Goal: Information Seeking & Learning: Understand process/instructions

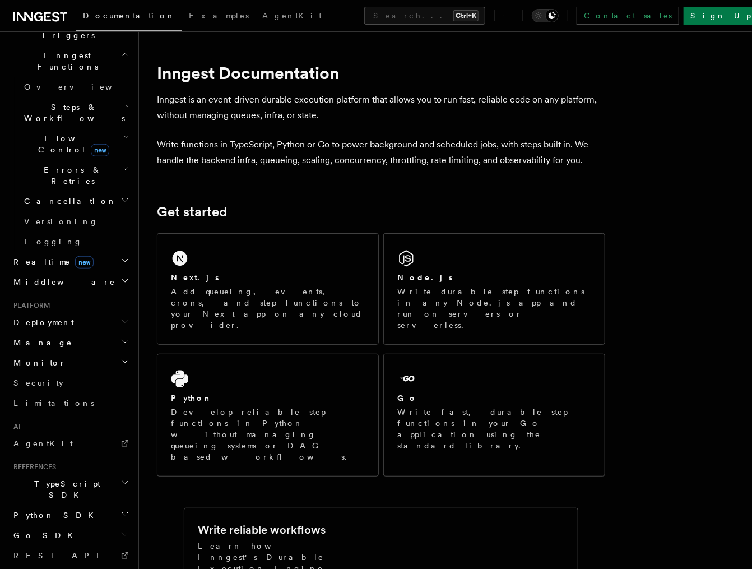
scroll to position [327, 0]
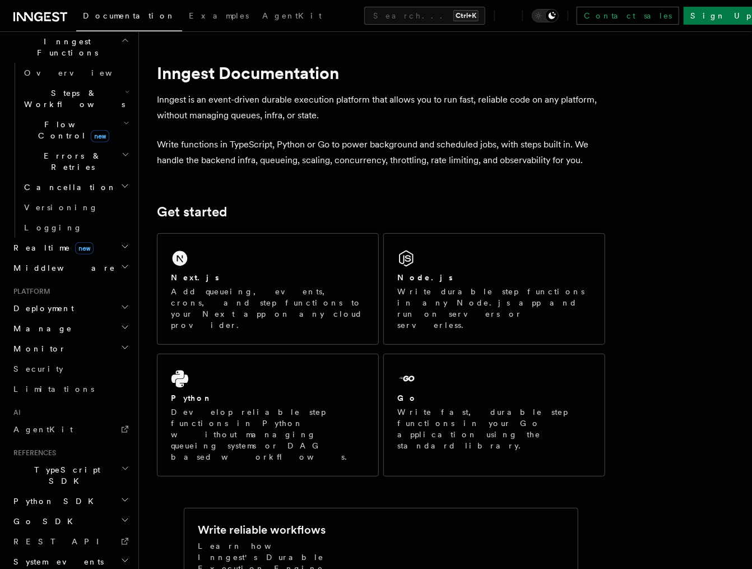
click at [91, 298] on h2 "Deployment" at bounding box center [70, 308] width 123 height 20
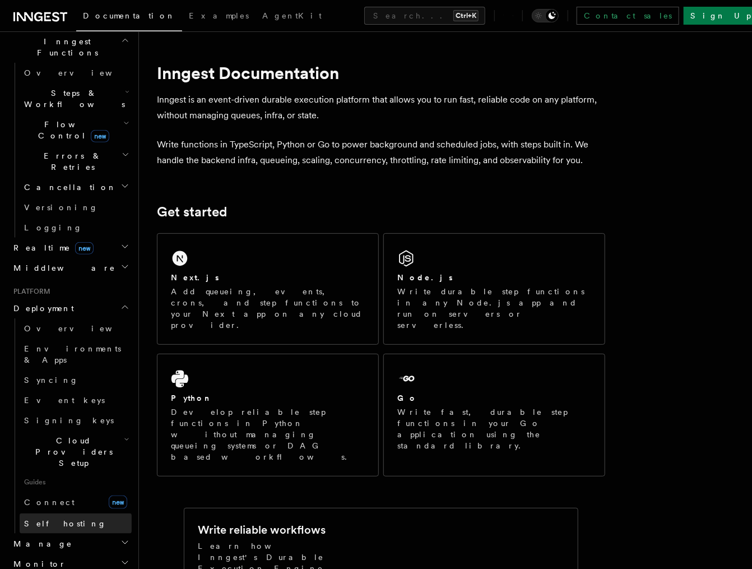
click at [46, 513] on link "Self hosting" at bounding box center [76, 523] width 112 height 20
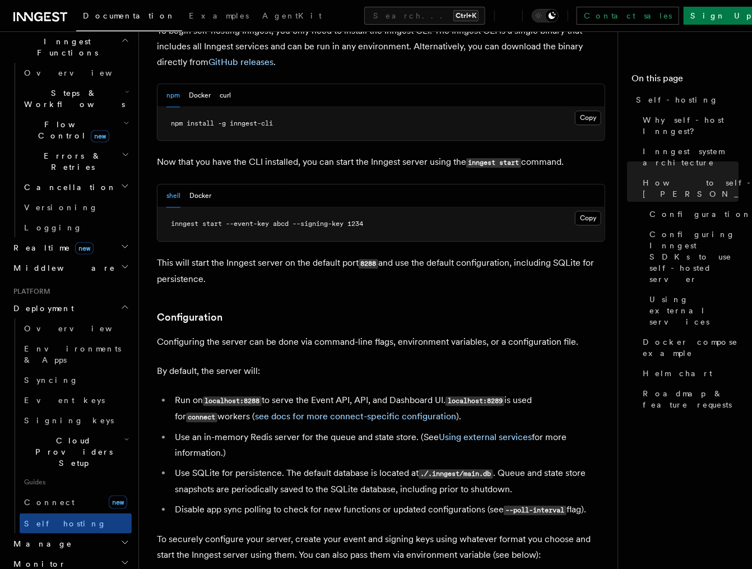
scroll to position [1210, 0]
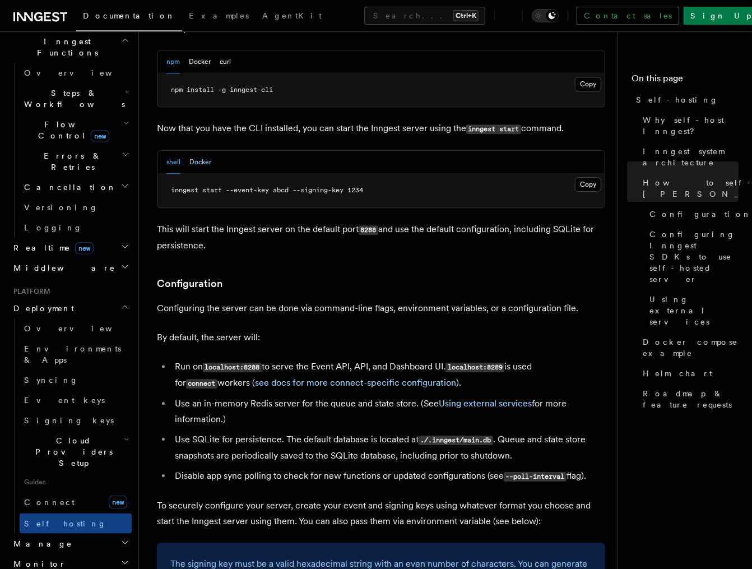
click at [202, 151] on button "Docker" at bounding box center [200, 162] width 22 height 23
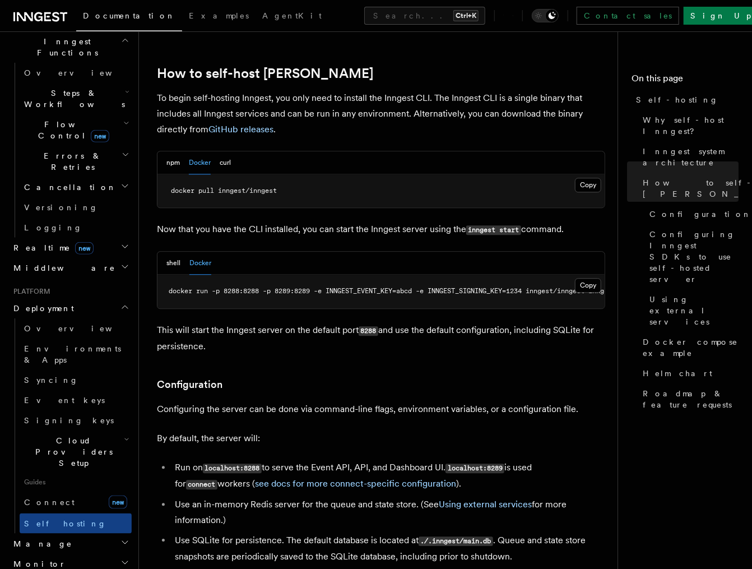
scroll to position [0, 0]
click at [168, 252] on button "shell" at bounding box center [173, 263] width 14 height 23
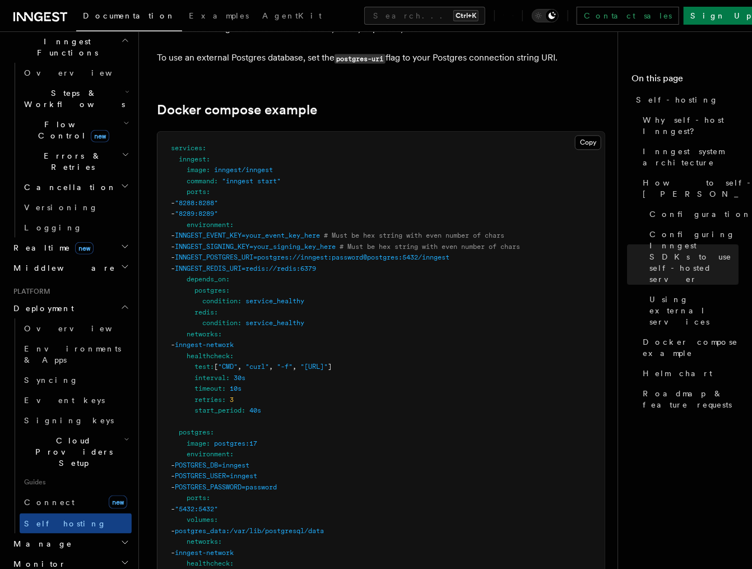
scroll to position [3026, 0]
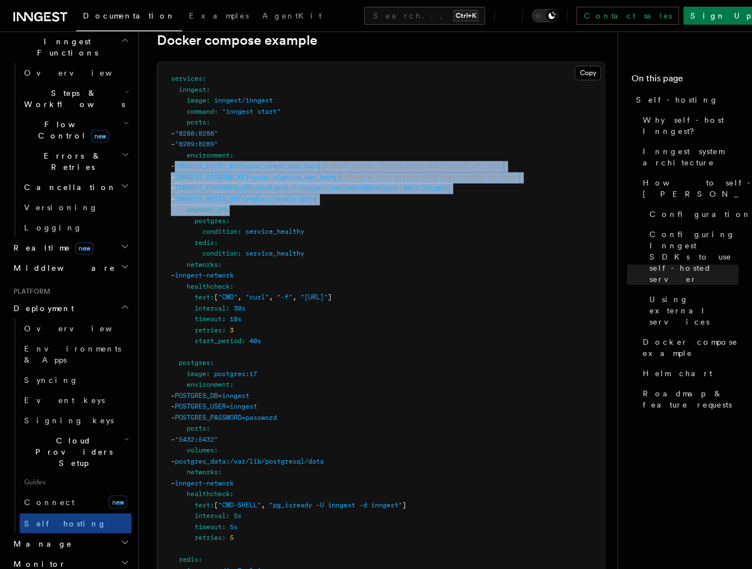
drag, startPoint x: 205, startPoint y: 151, endPoint x: 375, endPoint y: 194, distance: 175.7
click at [374, 194] on pre "services : inngest : image : inngest/inngest command : "inngest start" ports : …" at bounding box center [380, 434] width 447 height 744
click at [375, 194] on pre "services : inngest : image : inngest/inngest command : "inngest start" ports : …" at bounding box center [380, 434] width 447 height 744
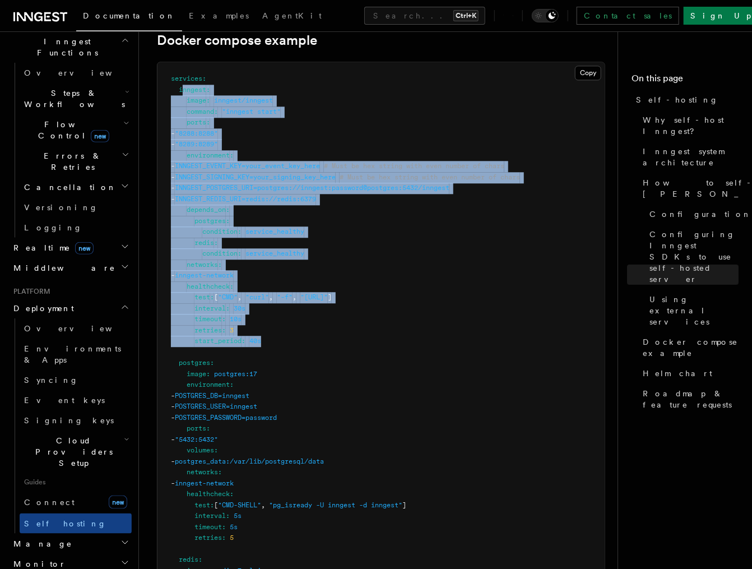
drag, startPoint x: 182, startPoint y: 72, endPoint x: 319, endPoint y: 317, distance: 281.5
click at [319, 317] on pre "services : inngest : image : inngest/inngest command : "inngest start" ports : …" at bounding box center [380, 434] width 447 height 744
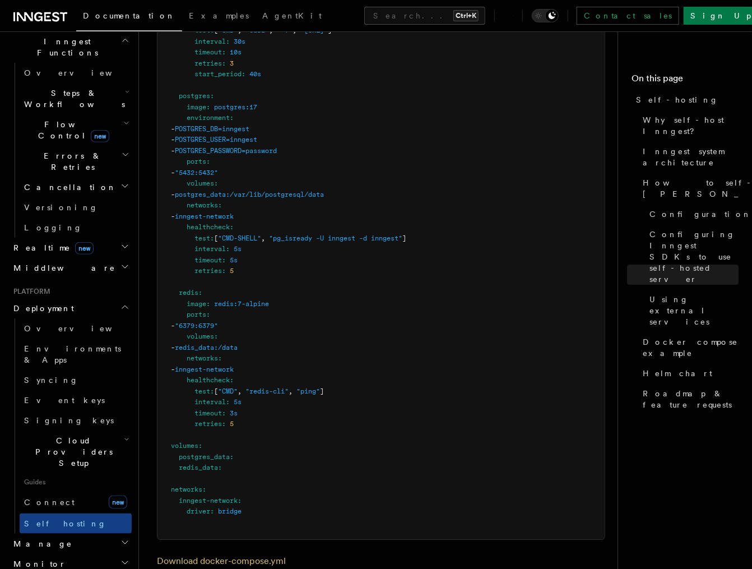
scroll to position [3328, 0]
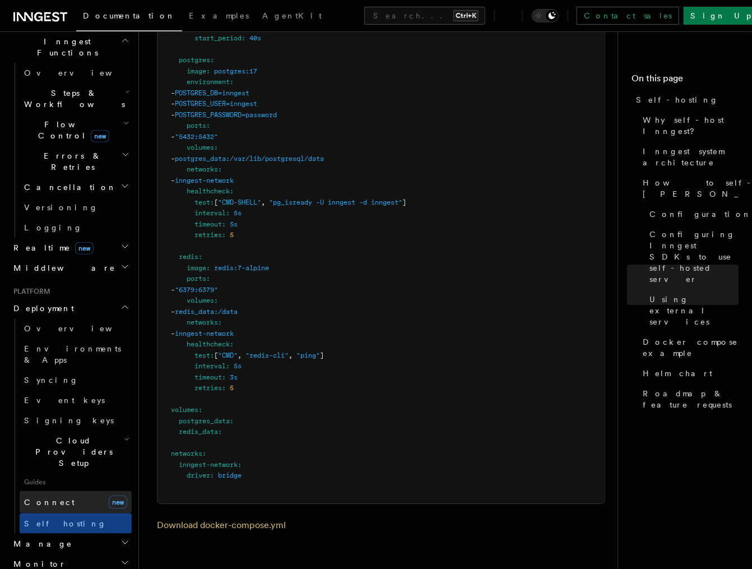
click at [66, 491] on link "Connect new" at bounding box center [76, 502] width 112 height 22
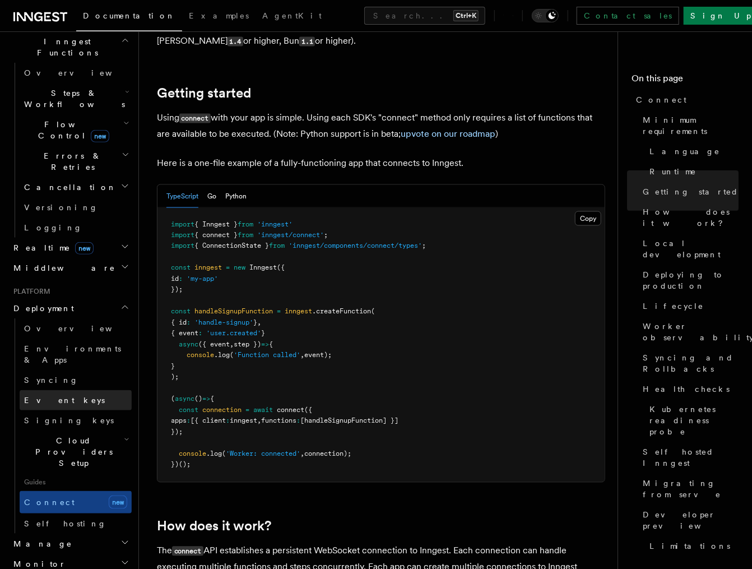
scroll to position [25, 0]
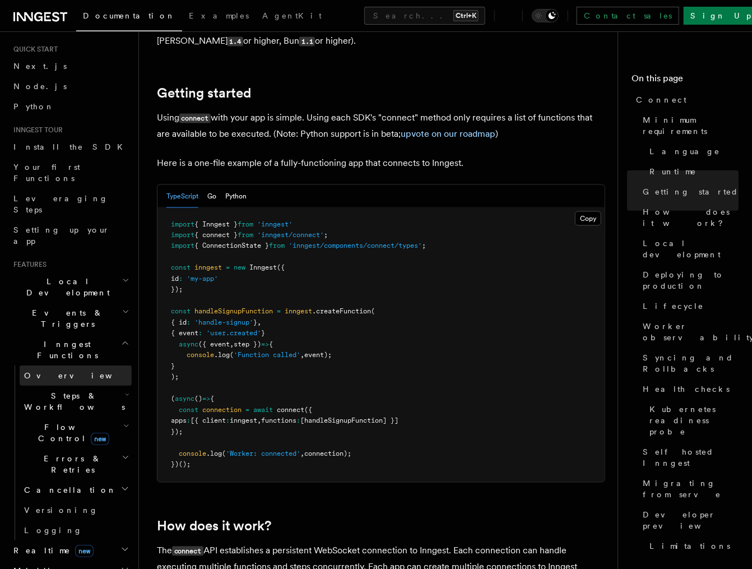
click at [69, 365] on link "Overview" at bounding box center [76, 375] width 112 height 20
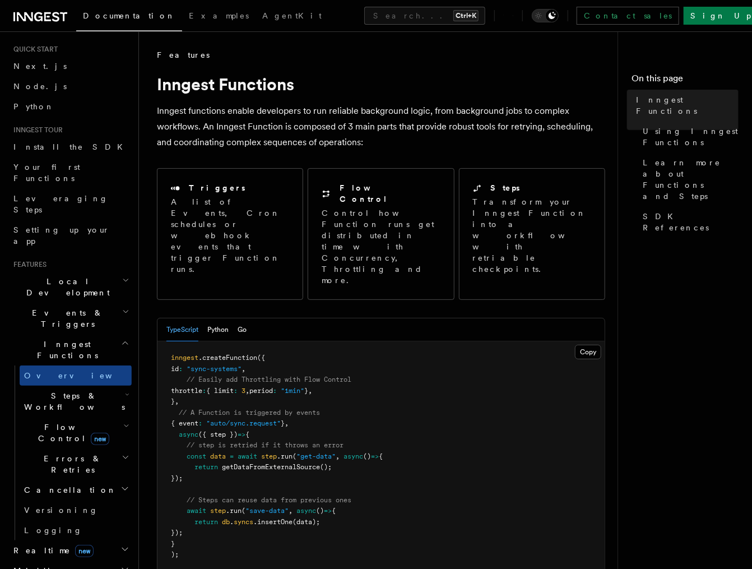
click at [91, 303] on h2 "Events & Triggers" at bounding box center [70, 318] width 123 height 31
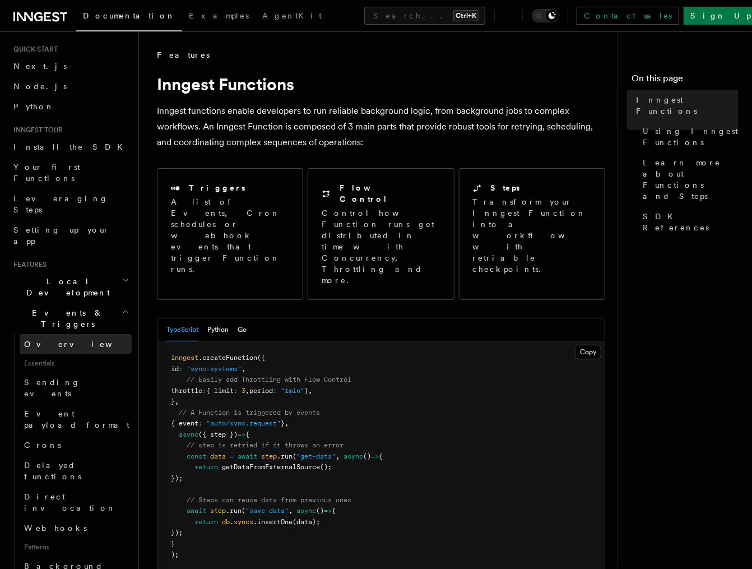
click at [56, 340] on span "Overview" at bounding box center [81, 344] width 115 height 9
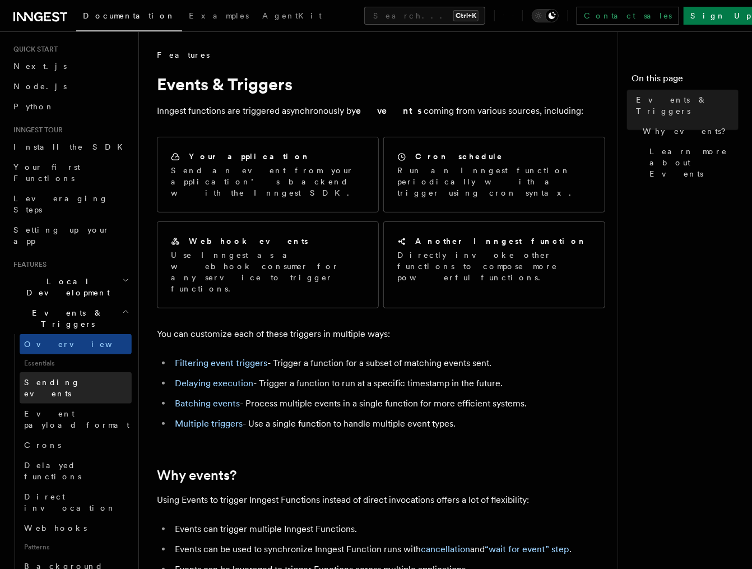
click at [78, 372] on link "Sending events" at bounding box center [76, 387] width 112 height 31
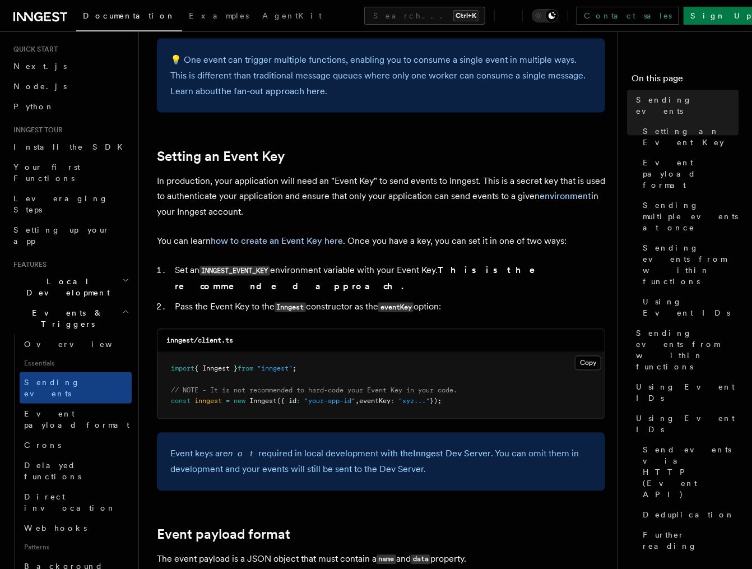
scroll to position [807, 0]
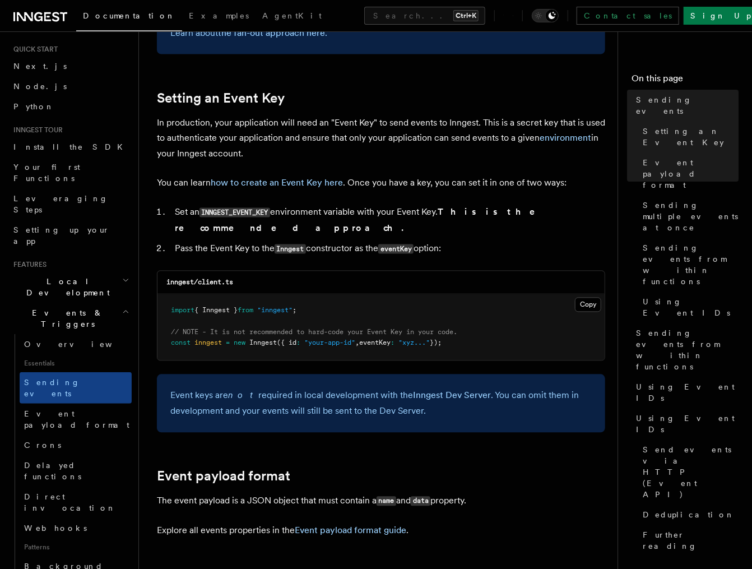
click at [384, 175] on p "You can learn how to create an Event Key here . Once you have a key, you can se…" at bounding box center [381, 183] width 448 height 16
